Goal: Navigation & Orientation: Find specific page/section

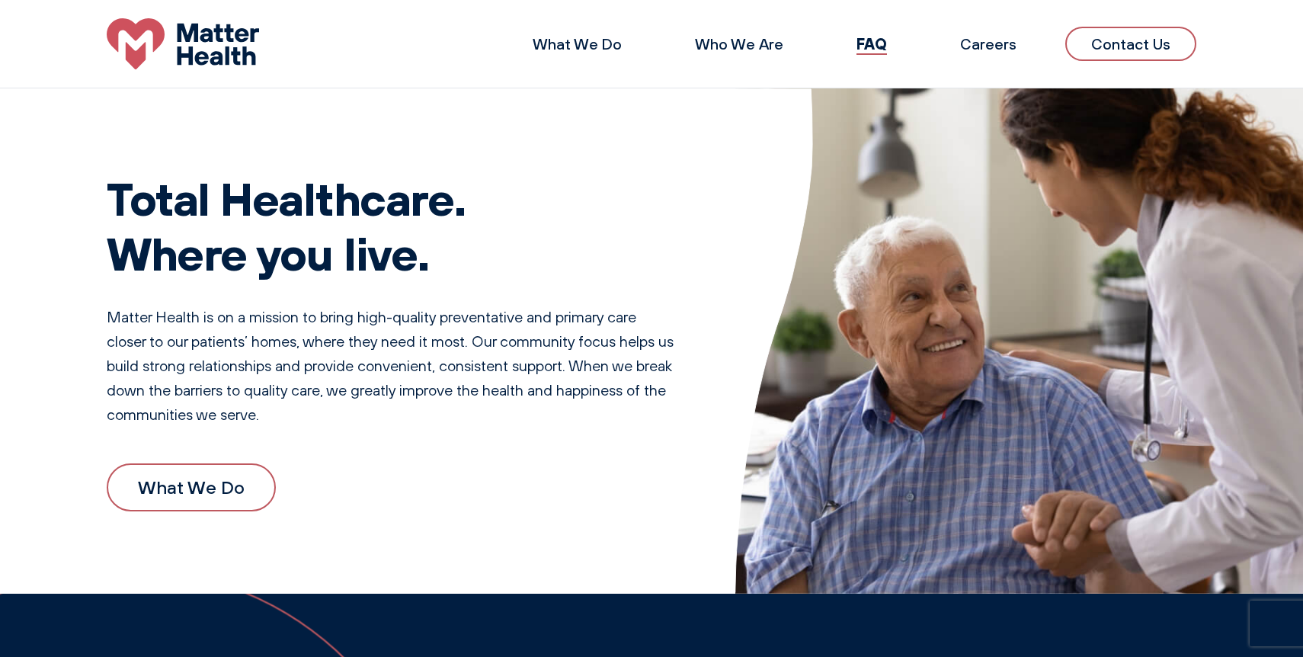
click at [250, 46] on img at bounding box center [183, 43] width 152 height 51
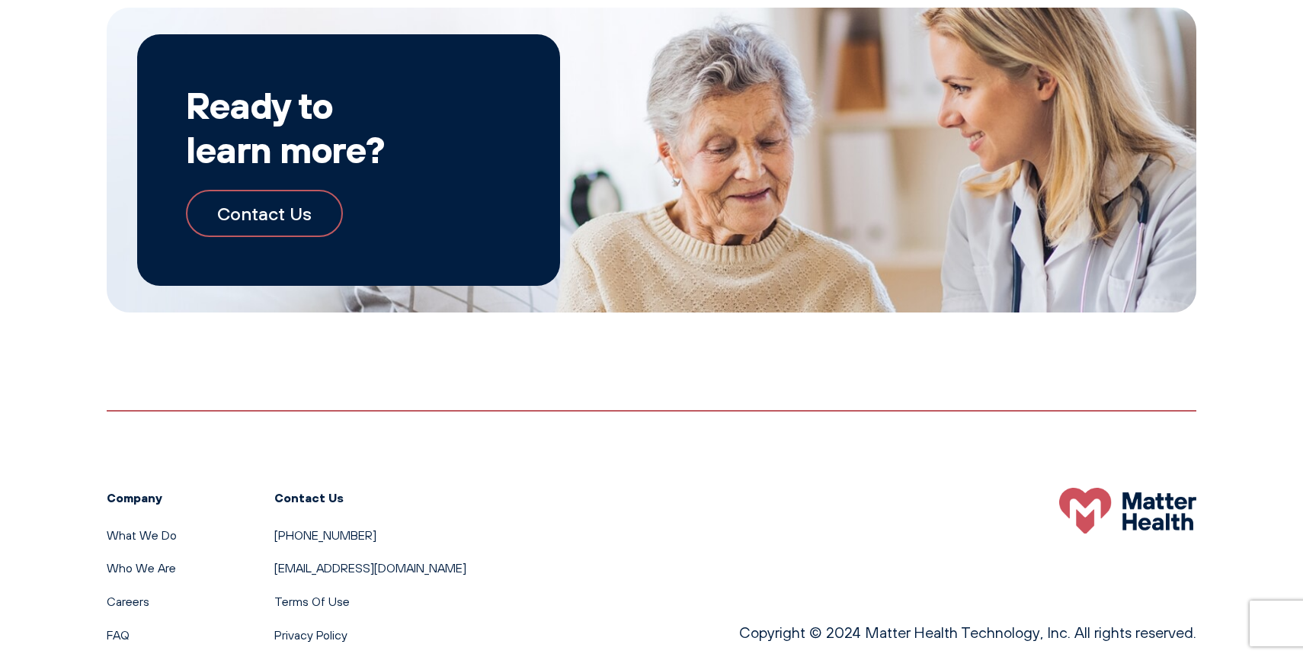
scroll to position [2744, 0]
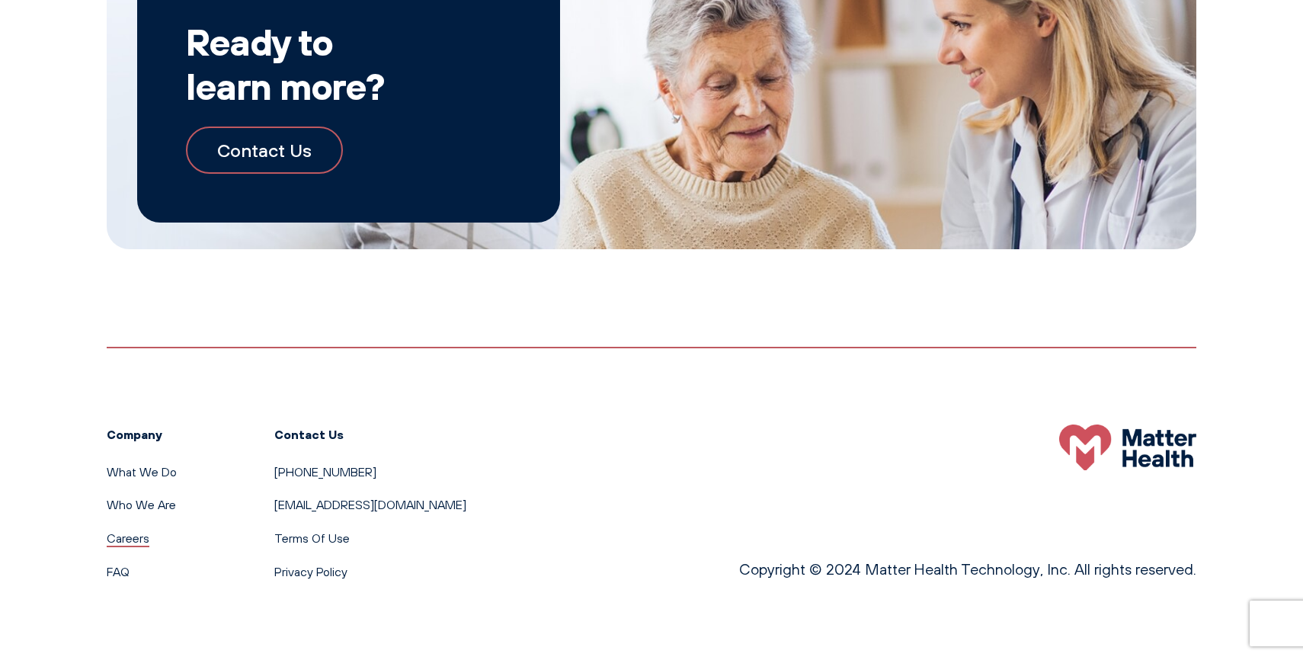
click at [122, 532] on link "Careers" at bounding box center [128, 538] width 43 height 15
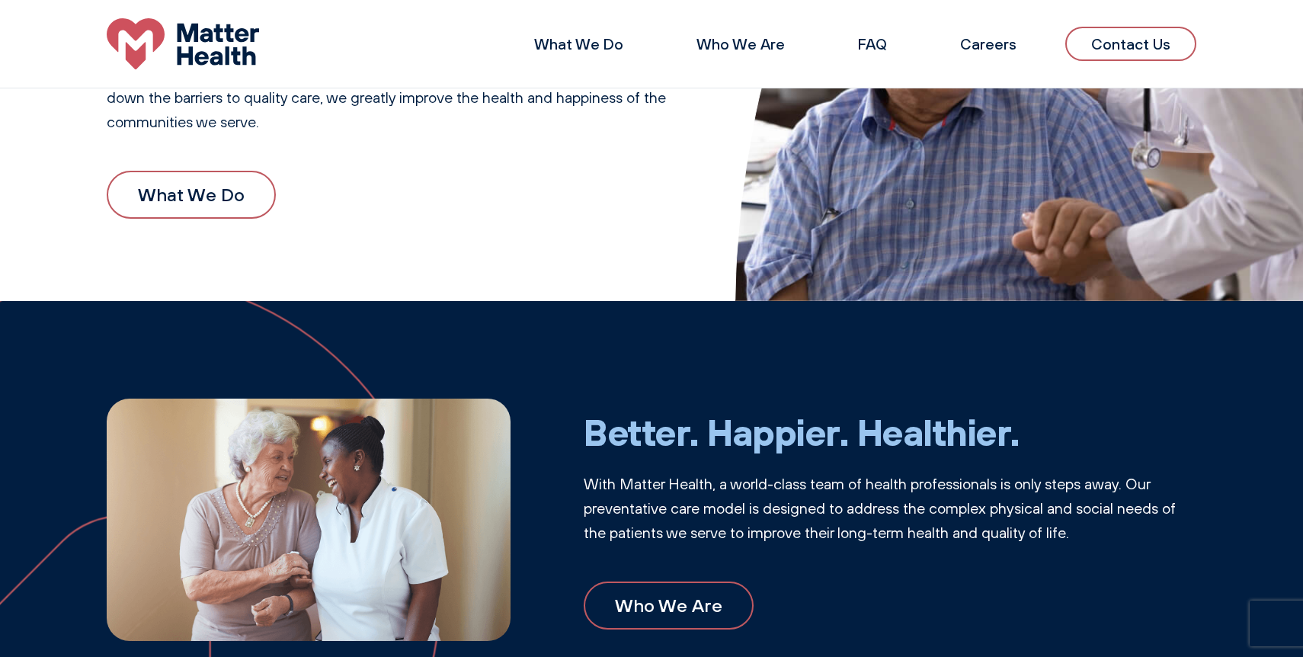
scroll to position [0, 0]
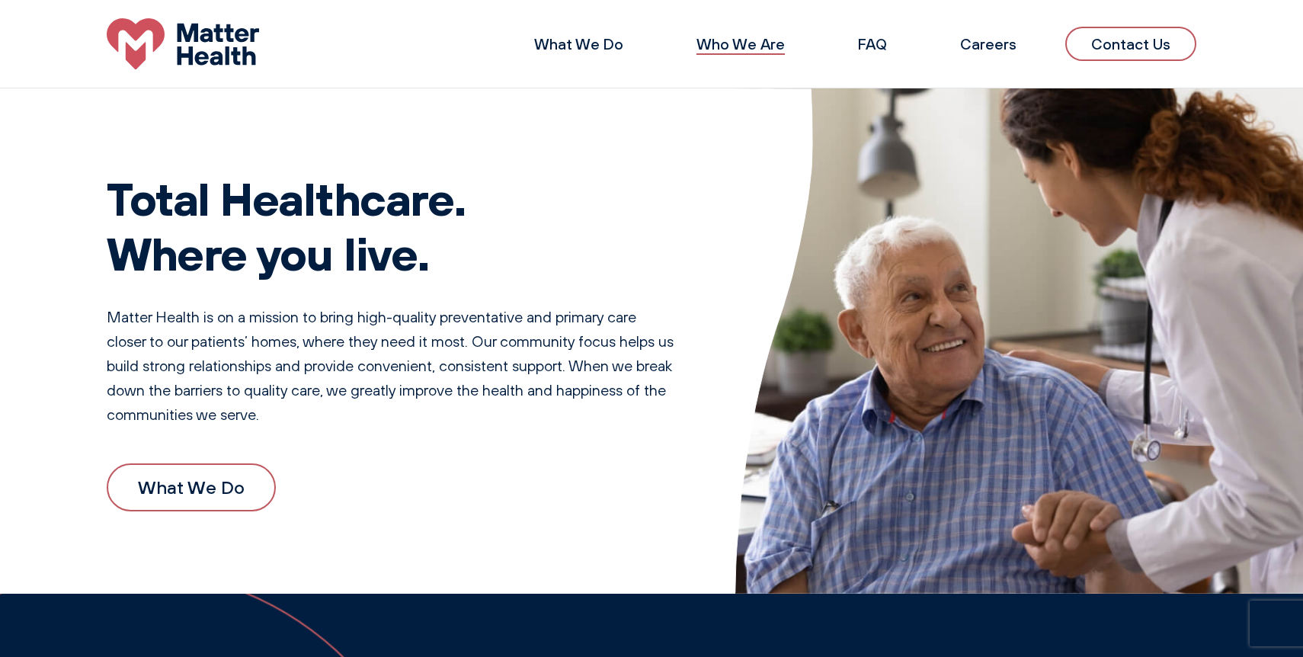
click at [771, 37] on link "Who We Are" at bounding box center [741, 43] width 88 height 19
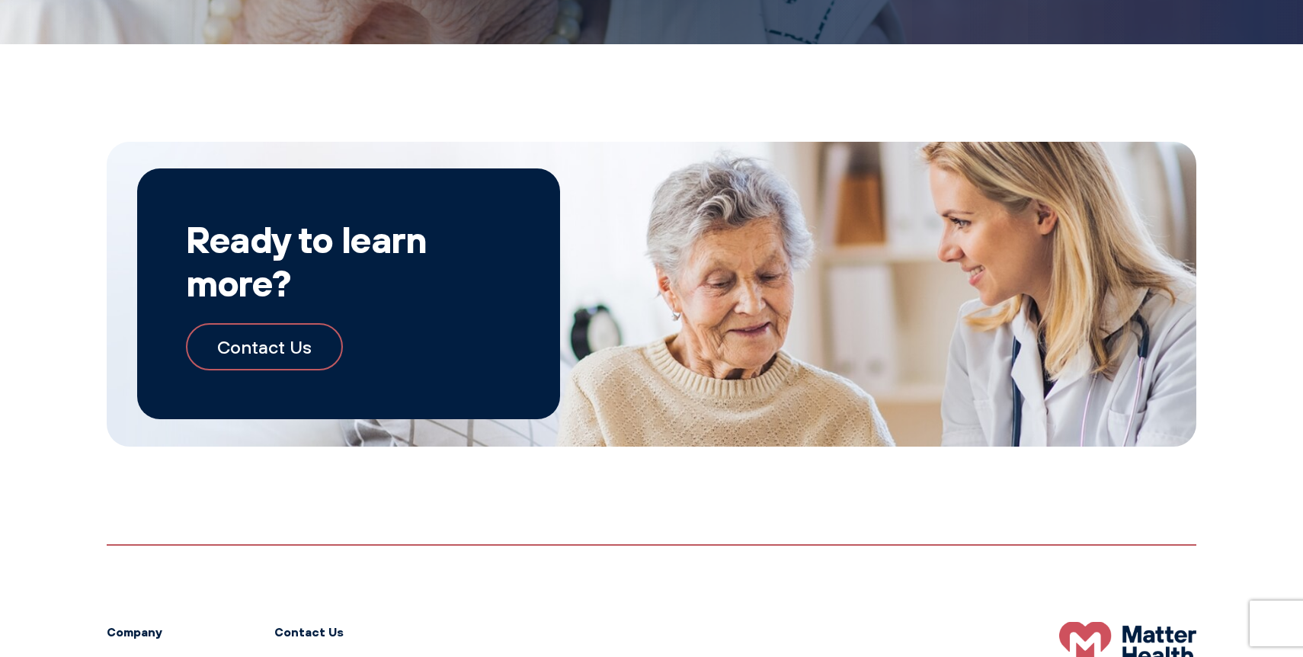
scroll to position [1692, 0]
